Goal: Entertainment & Leisure: Consume media (video, audio)

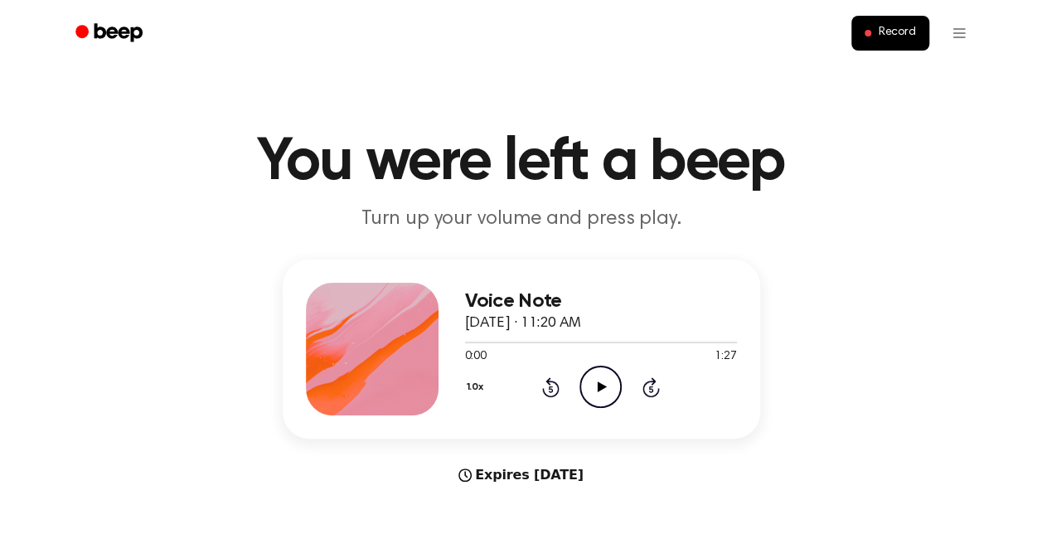
click at [618, 370] on icon "Play Audio" at bounding box center [600, 386] width 42 height 42
click at [549, 391] on icon at bounding box center [551, 388] width 4 height 7
click at [840, 215] on header "You were left a beep Turn up your volume and press play." at bounding box center [521, 183] width 1002 height 100
click at [547, 381] on icon at bounding box center [550, 387] width 17 height 20
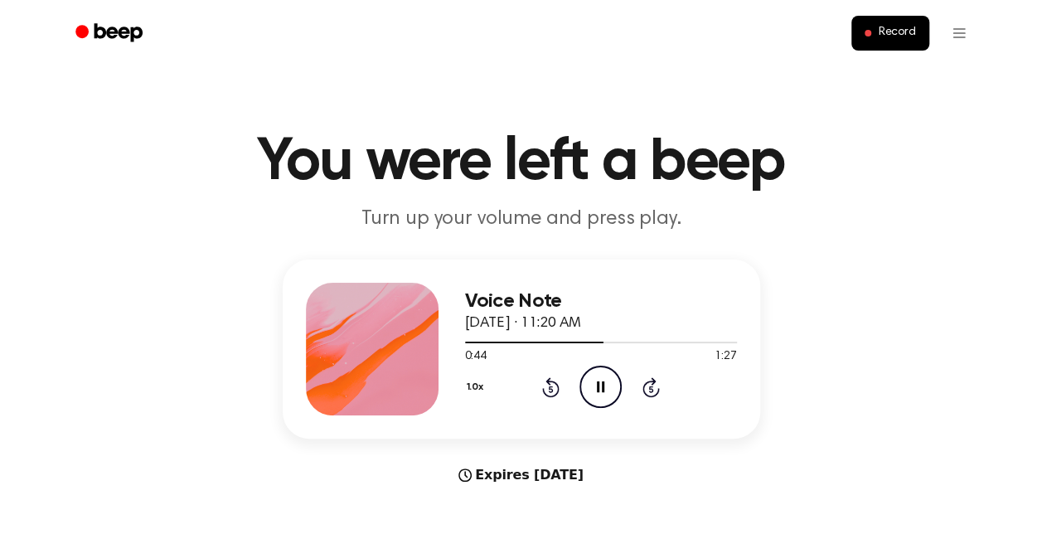
click at [544, 393] on icon at bounding box center [550, 387] width 17 height 20
drag, startPoint x: 544, startPoint y: 393, endPoint x: 801, endPoint y: 267, distance: 286.2
click at [801, 267] on div "Voice Note [DATE] · 11:20 AM 0:35 1:27 Your browser does not support the [objec…" at bounding box center [521, 371] width 1002 height 225
click at [605, 389] on icon "Pause Audio" at bounding box center [600, 386] width 42 height 42
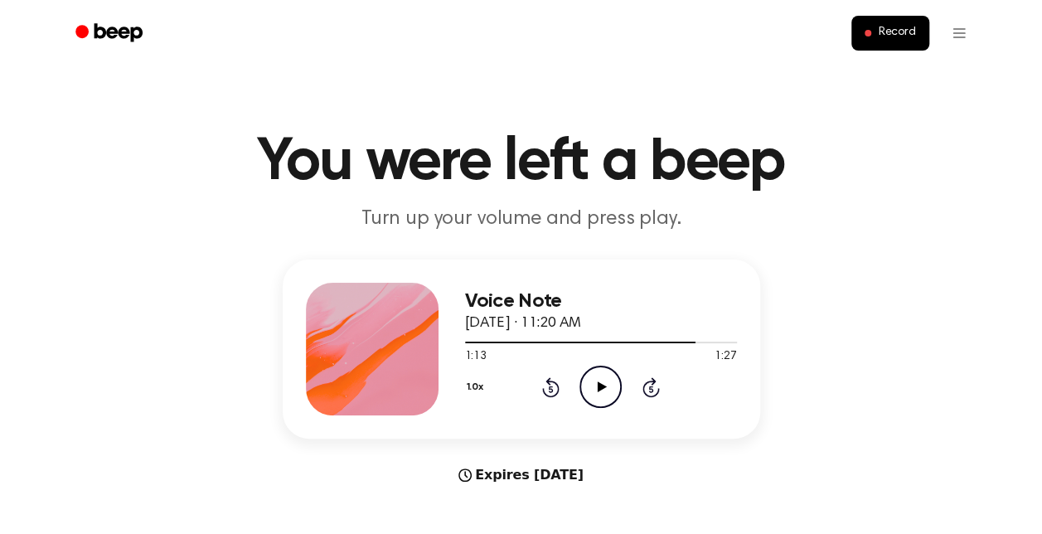
click at [598, 381] on icon "Play Audio" at bounding box center [600, 386] width 42 height 42
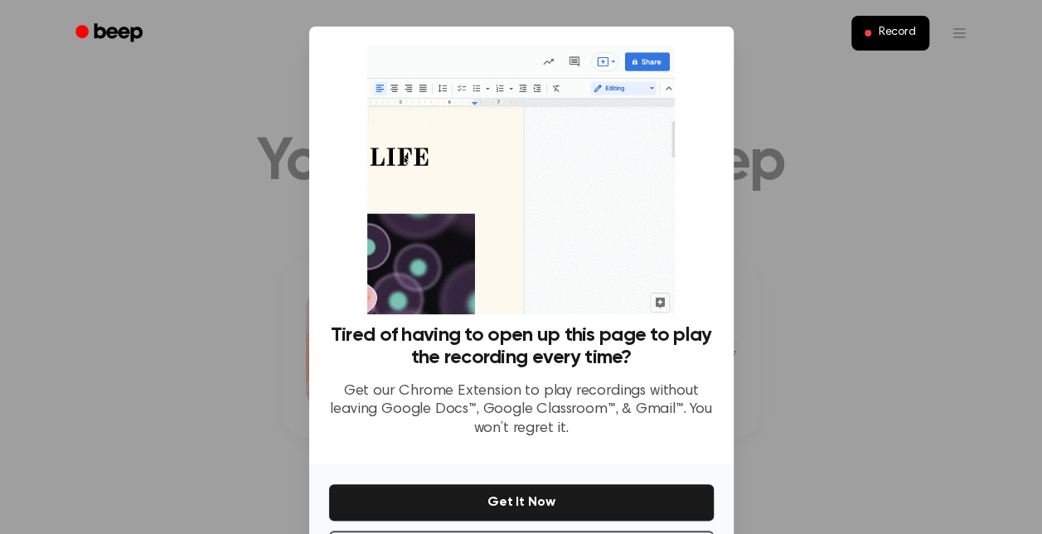
scroll to position [70, 0]
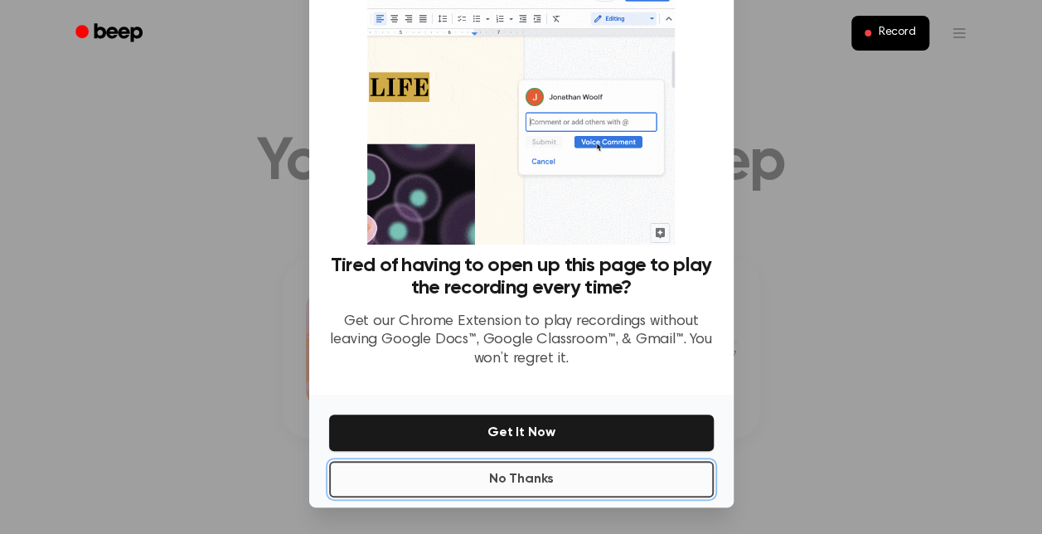
click at [598, 475] on button "No Thanks" at bounding box center [521, 479] width 385 height 36
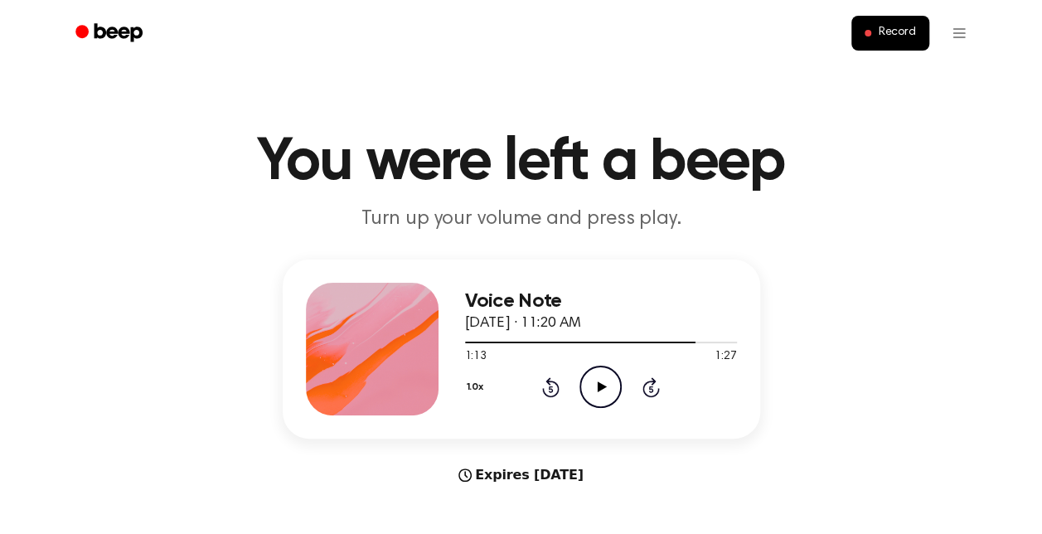
click at [602, 393] on icon "Play Audio" at bounding box center [600, 386] width 42 height 42
